Goal: Task Accomplishment & Management: Complete application form

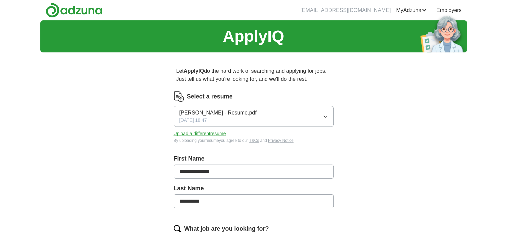
click at [318, 114] on button "[PERSON_NAME] - Resume.pdf [DATE] 18:47" at bounding box center [254, 116] width 160 height 21
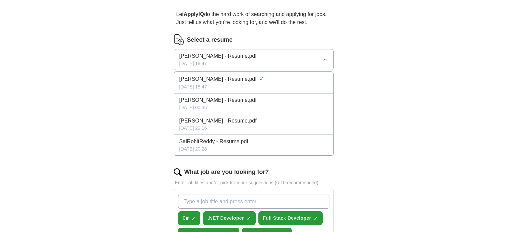
scroll to position [57, 0]
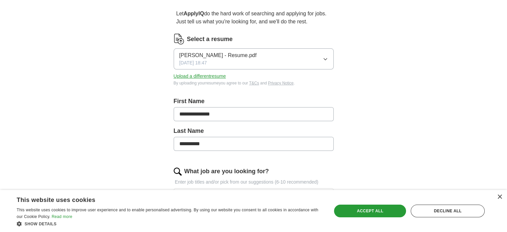
click at [205, 75] on button "Upload a different resume" at bounding box center [200, 76] width 52 height 7
click at [386, 85] on div "**********" at bounding box center [253, 223] width 427 height 520
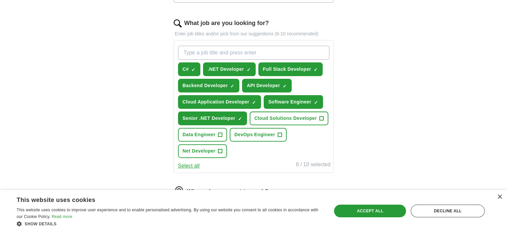
scroll to position [205, 0]
click at [229, 49] on input "What job are you looking for?" at bounding box center [253, 53] width 151 height 14
type input "AI Developer"
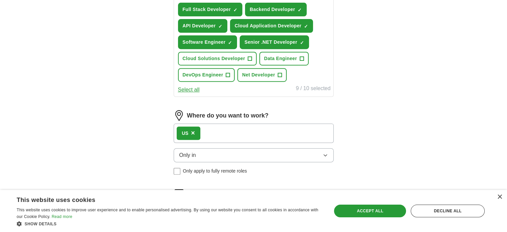
scroll to position [281, 0]
click at [282, 71] on button "Net Developer +" at bounding box center [261, 75] width 49 height 14
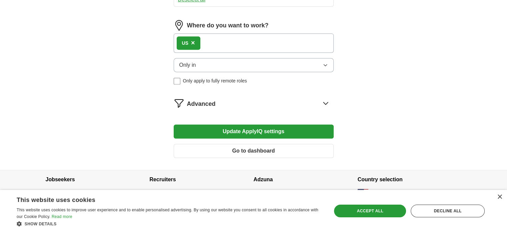
scroll to position [372, 0]
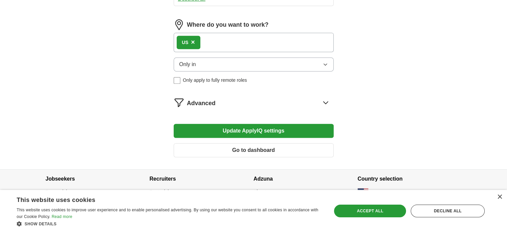
click at [219, 61] on button "Only in" at bounding box center [254, 64] width 160 height 14
click at [192, 40] on span "×" at bounding box center [193, 41] width 4 height 7
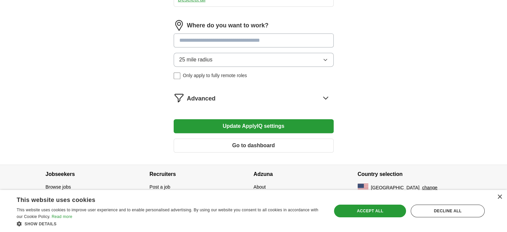
scroll to position [368, 0]
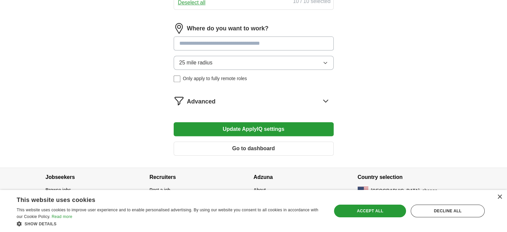
click at [197, 42] on input at bounding box center [254, 43] width 160 height 14
type input "*****"
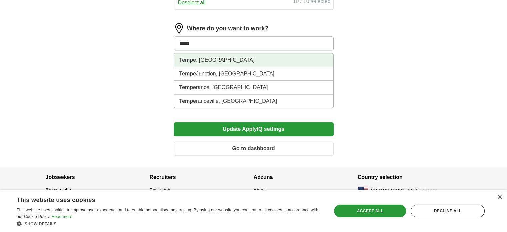
click at [208, 57] on li "Tempe , [GEOGRAPHIC_DATA]" at bounding box center [253, 60] width 159 height 14
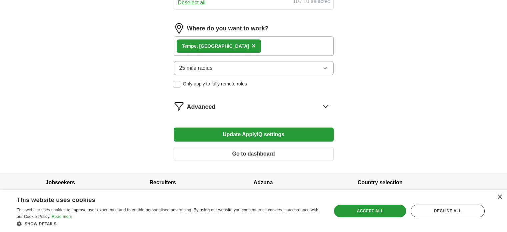
click at [200, 64] on span "25 mile radius" at bounding box center [195, 68] width 33 height 8
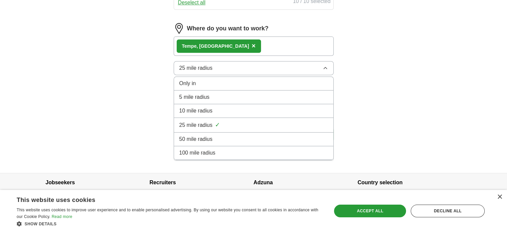
click at [203, 149] on span "100 mile radius" at bounding box center [197, 153] width 36 height 8
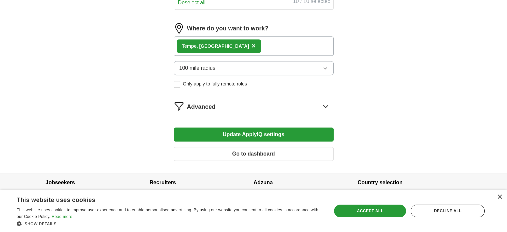
drag, startPoint x: 207, startPoint y: 64, endPoint x: 225, endPoint y: 122, distance: 61.3
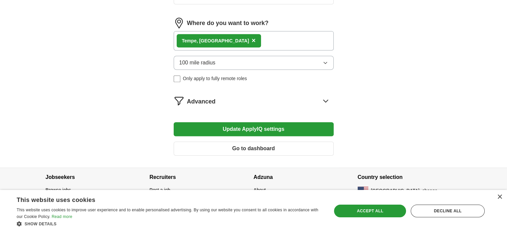
scroll to position [374, 0]
click at [215, 61] on span "100 mile radius" at bounding box center [197, 63] width 36 height 8
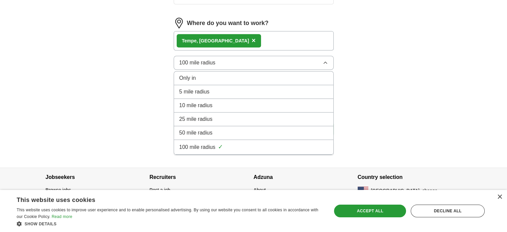
click at [220, 142] on span "✓" at bounding box center [220, 146] width 5 height 9
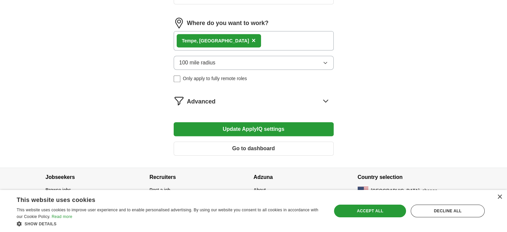
click at [281, 101] on div "Advanced" at bounding box center [260, 100] width 147 height 11
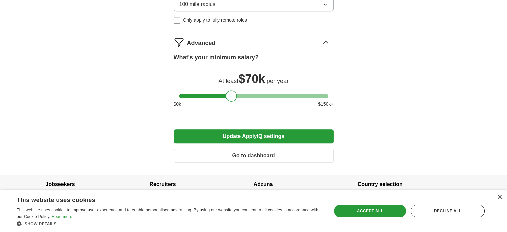
scroll to position [439, 0]
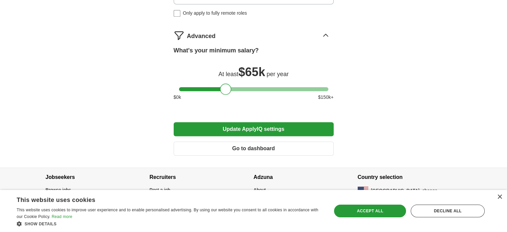
drag, startPoint x: 230, startPoint y: 85, endPoint x: 224, endPoint y: 85, distance: 6.0
click at [224, 85] on div at bounding box center [225, 88] width 11 height 11
click at [261, 122] on button "Update ApplyIQ settings" at bounding box center [254, 129] width 160 height 14
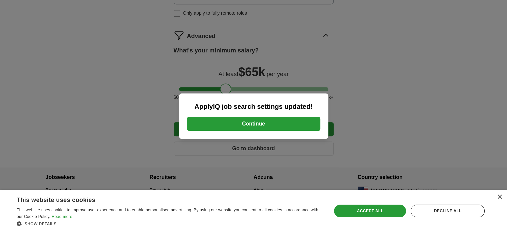
click at [248, 121] on button "Continue" at bounding box center [253, 124] width 133 height 14
